Goal: Task Accomplishment & Management: Use online tool/utility

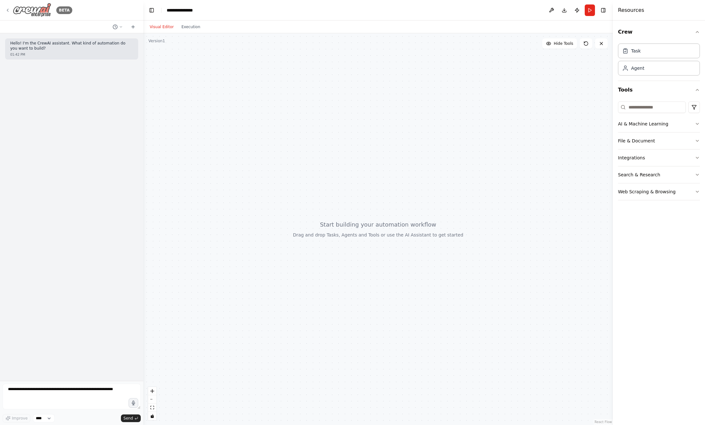
click at [9, 10] on icon at bounding box center [7, 10] width 5 height 5
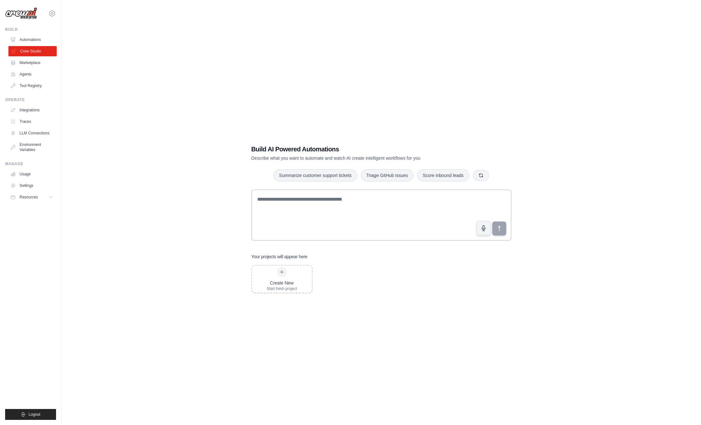
click at [38, 51] on link "Crew Studio" at bounding box center [32, 51] width 48 height 10
click at [288, 280] on div "Create New" at bounding box center [282, 283] width 30 height 6
click at [369, 273] on icon at bounding box center [370, 273] width 3 height 3
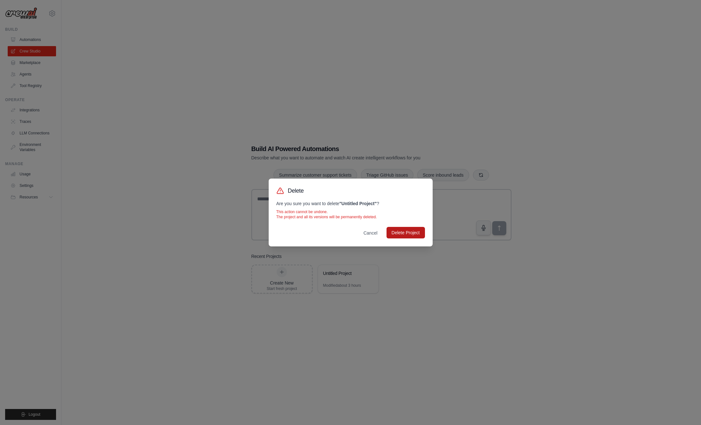
click at [410, 231] on button "Delete Project" at bounding box center [405, 233] width 38 height 12
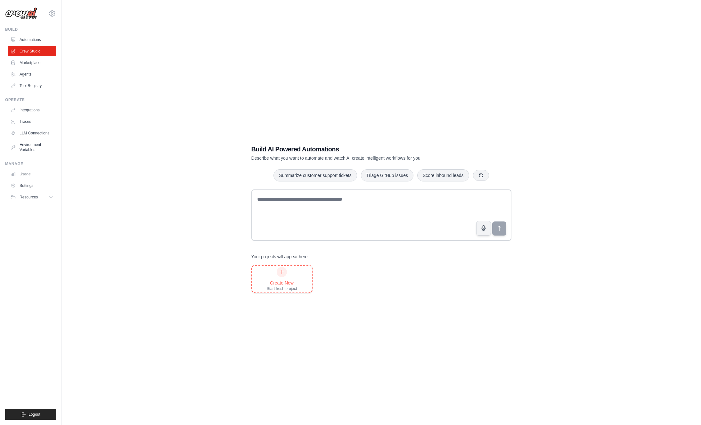
click at [297, 279] on div "Create New Start fresh project" at bounding box center [282, 279] width 60 height 27
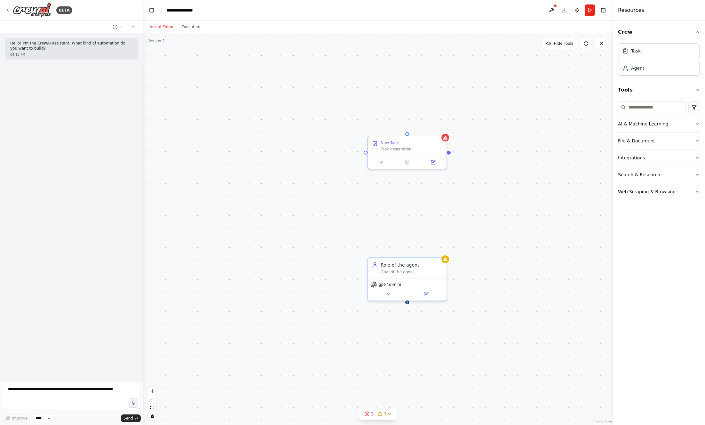
click at [634, 156] on button "Integrations" at bounding box center [659, 157] width 82 height 17
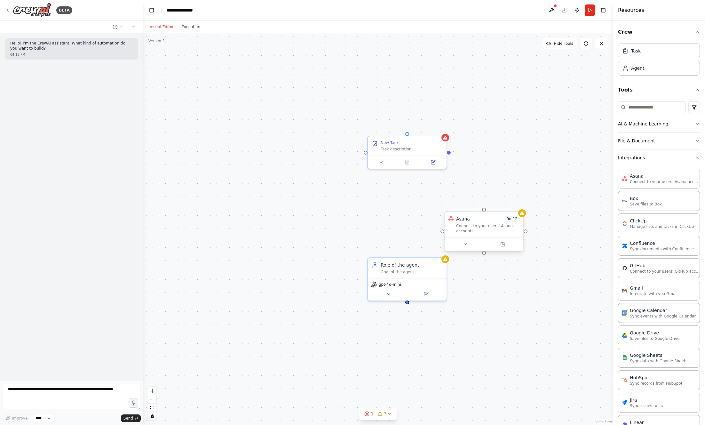
drag, startPoint x: 490, startPoint y: 225, endPoint x: 515, endPoint y: 214, distance: 26.8
click at [515, 223] on div "Connect to your users’ Asana accounts" at bounding box center [487, 228] width 63 height 10
click at [505, 275] on div "New Task Task description Role of the agent Goal of the agent gpt-4o-mini Asana…" at bounding box center [378, 229] width 470 height 392
click at [519, 210] on div "Asana 0 of 12 Connect to your users’ Asana accounts" at bounding box center [513, 212] width 63 height 18
click at [543, 193] on icon at bounding box center [545, 193] width 4 height 4
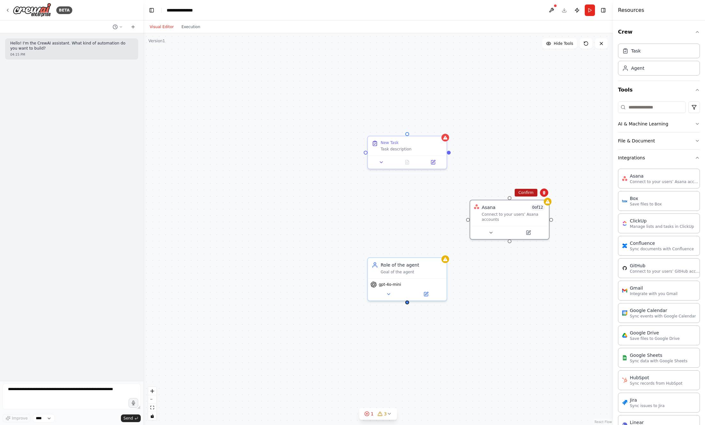
click at [526, 194] on button "Confirm" at bounding box center [526, 193] width 23 height 8
click at [435, 266] on div "Role of the agent" at bounding box center [412, 264] width 62 height 6
click at [444, 253] on button at bounding box center [442, 250] width 8 height 8
click at [427, 252] on button "Confirm" at bounding box center [424, 250] width 23 height 8
click at [433, 139] on div "New Task" at bounding box center [412, 141] width 62 height 5
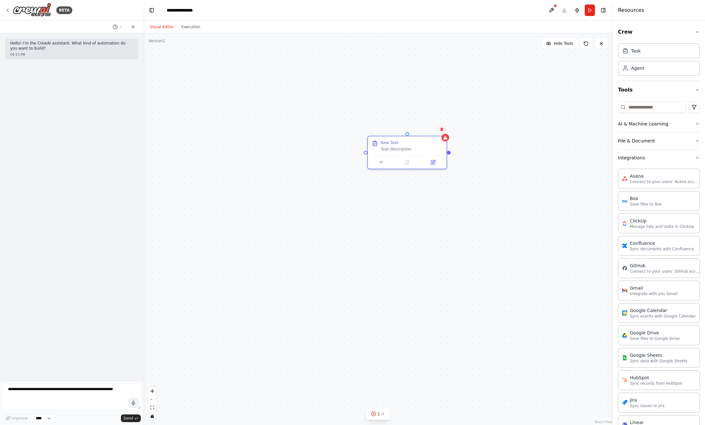
click at [442, 129] on icon at bounding box center [442, 129] width 4 height 4
click at [432, 132] on button "Confirm" at bounding box center [424, 129] width 23 height 8
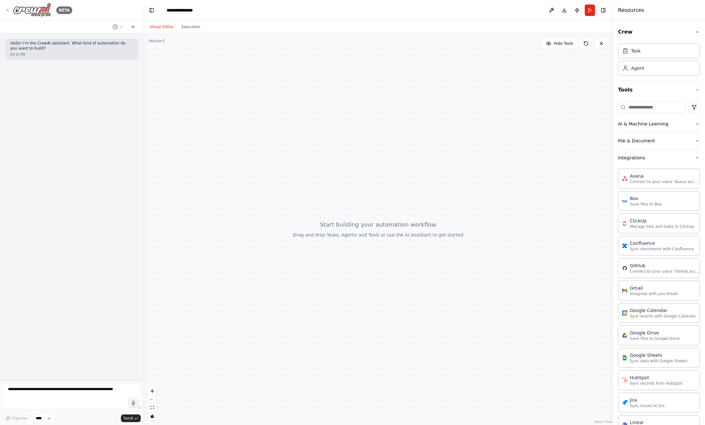
click at [12, 9] on div "BETA" at bounding box center [38, 10] width 67 height 14
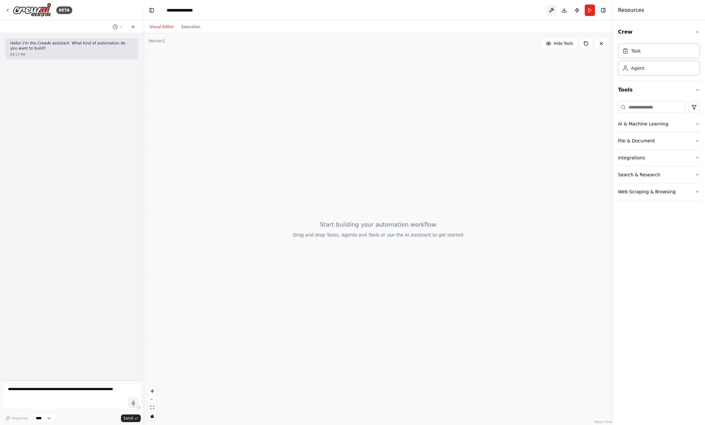
click at [553, 10] on button at bounding box center [552, 10] width 10 height 12
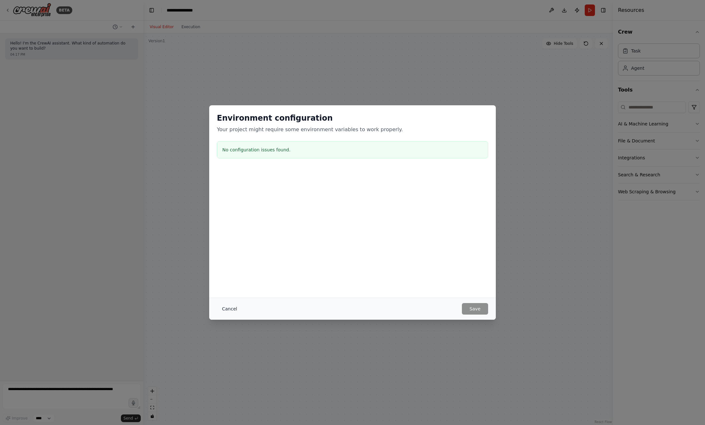
click at [223, 309] on button "Cancel" at bounding box center [229, 309] width 25 height 12
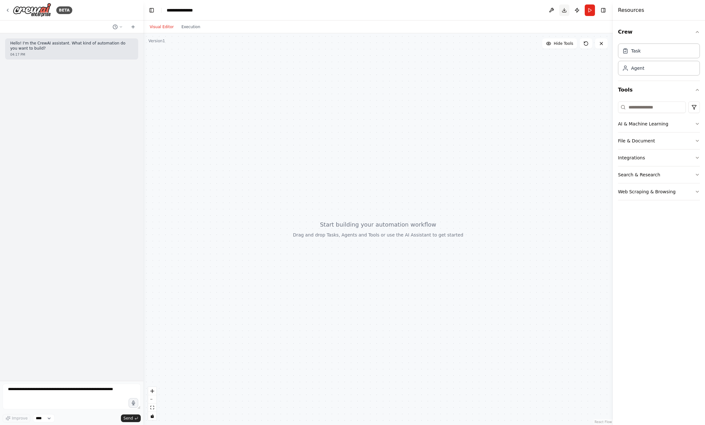
click at [564, 9] on button "Download" at bounding box center [565, 10] width 10 height 12
click at [6, 9] on icon at bounding box center [7, 10] width 5 height 5
